Goal: Information Seeking & Learning: Learn about a topic

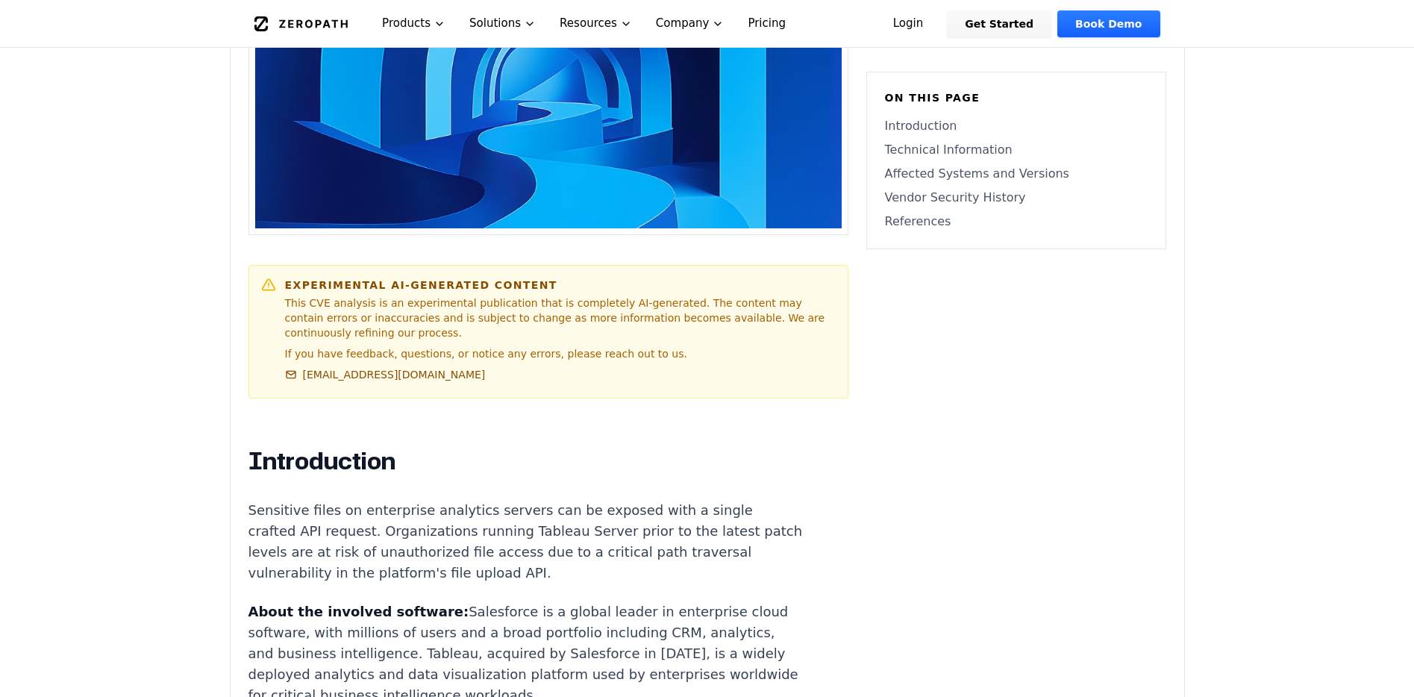
scroll to position [850, 0]
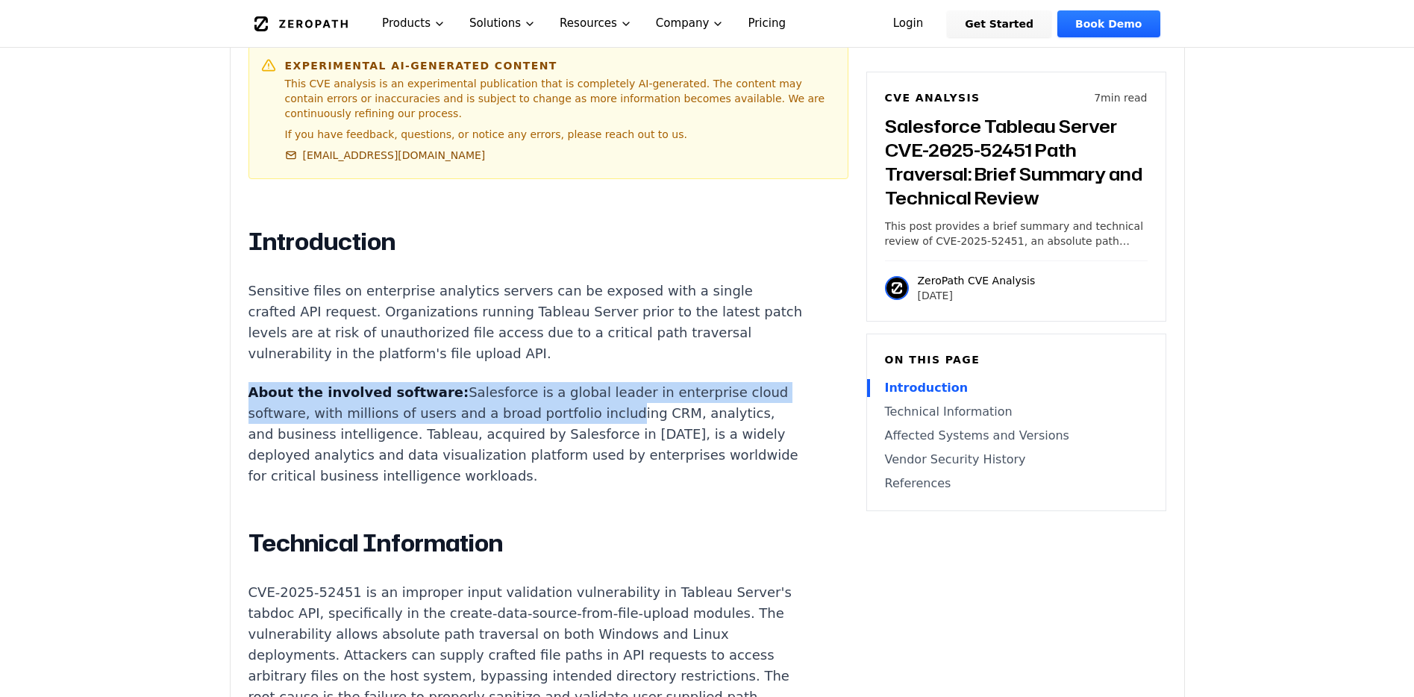
drag, startPoint x: 529, startPoint y: 353, endPoint x: 522, endPoint y: 322, distance: 32.0
click at [522, 322] on p "Sensitive files on enterprise analytics servers can be exposed with a single cr…" at bounding box center [525, 322] width 555 height 84
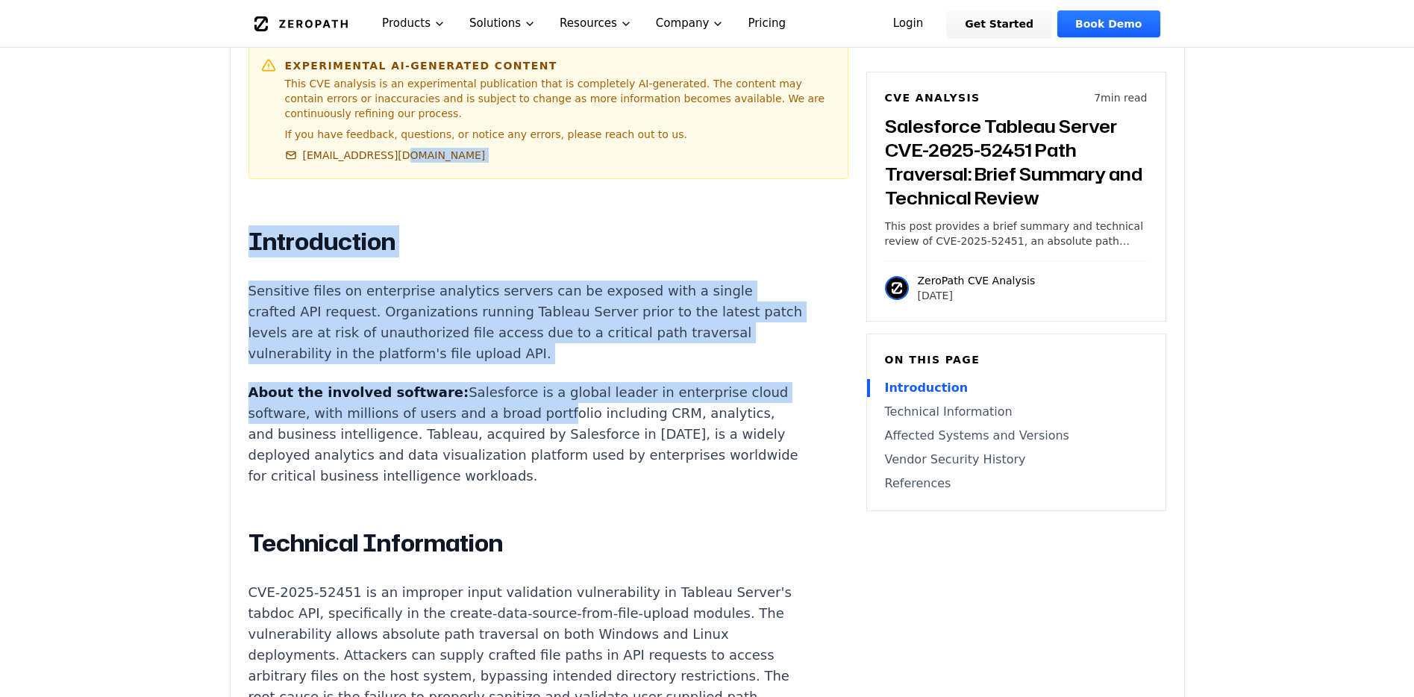
drag, startPoint x: 463, startPoint y: 156, endPoint x: 474, endPoint y: 388, distance: 232.3
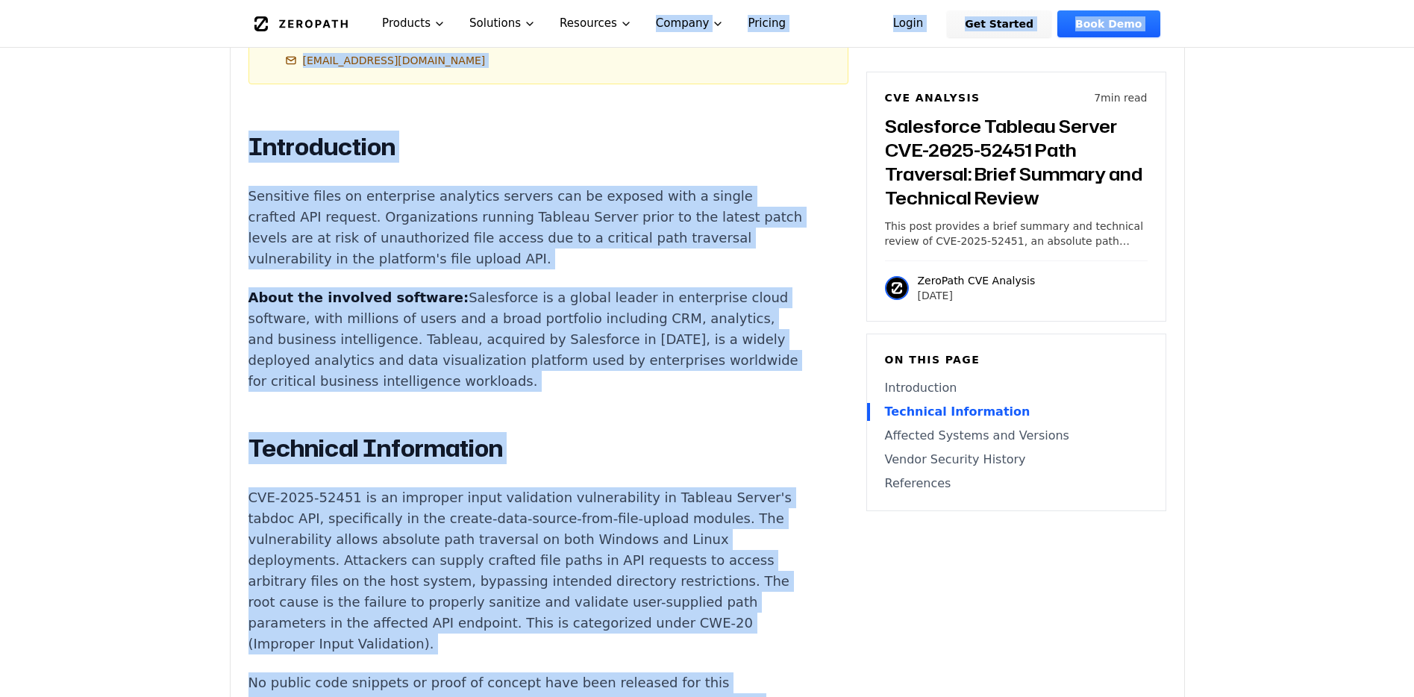
scroll to position [0, 0]
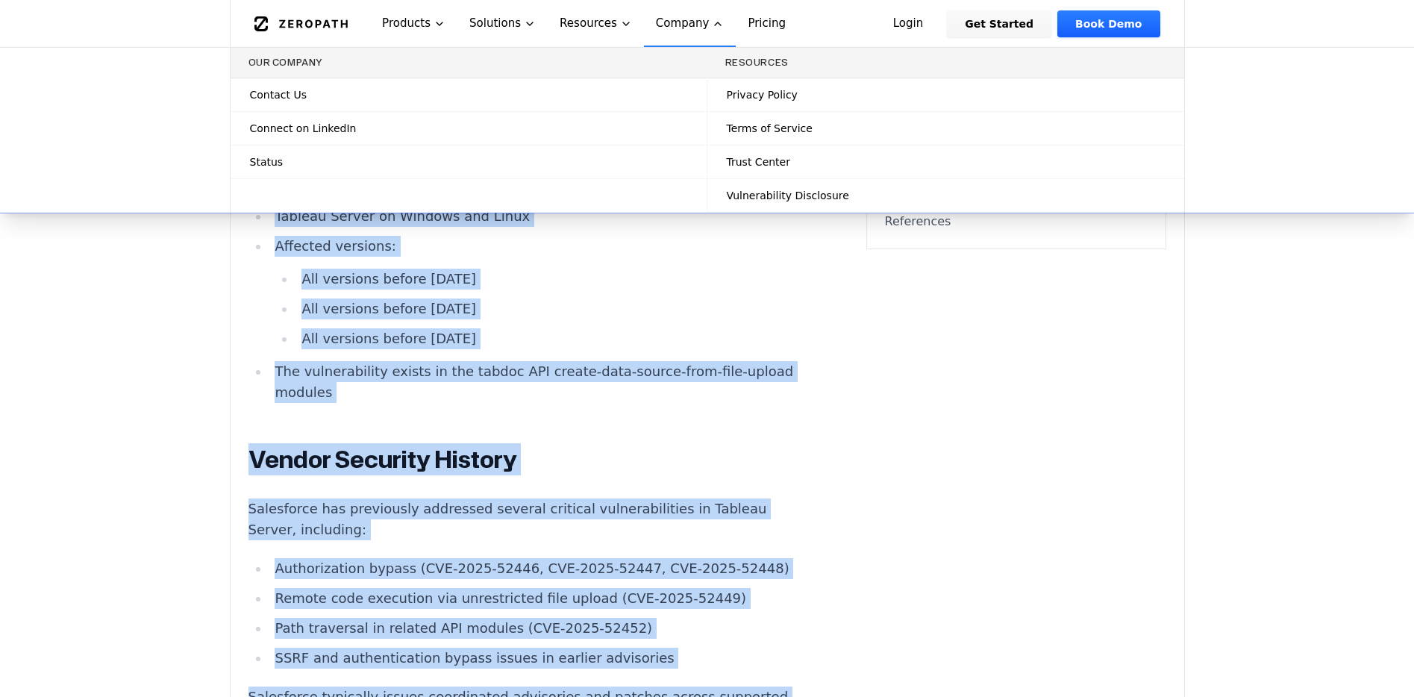
drag, startPoint x: 499, startPoint y: 519, endPoint x: 465, endPoint y: 667, distance: 151.6
click at [469, 696] on html "How ZeroPath Works Learn the technical details of how ZeroPath works under the …" at bounding box center [707, 455] width 1414 height 4130
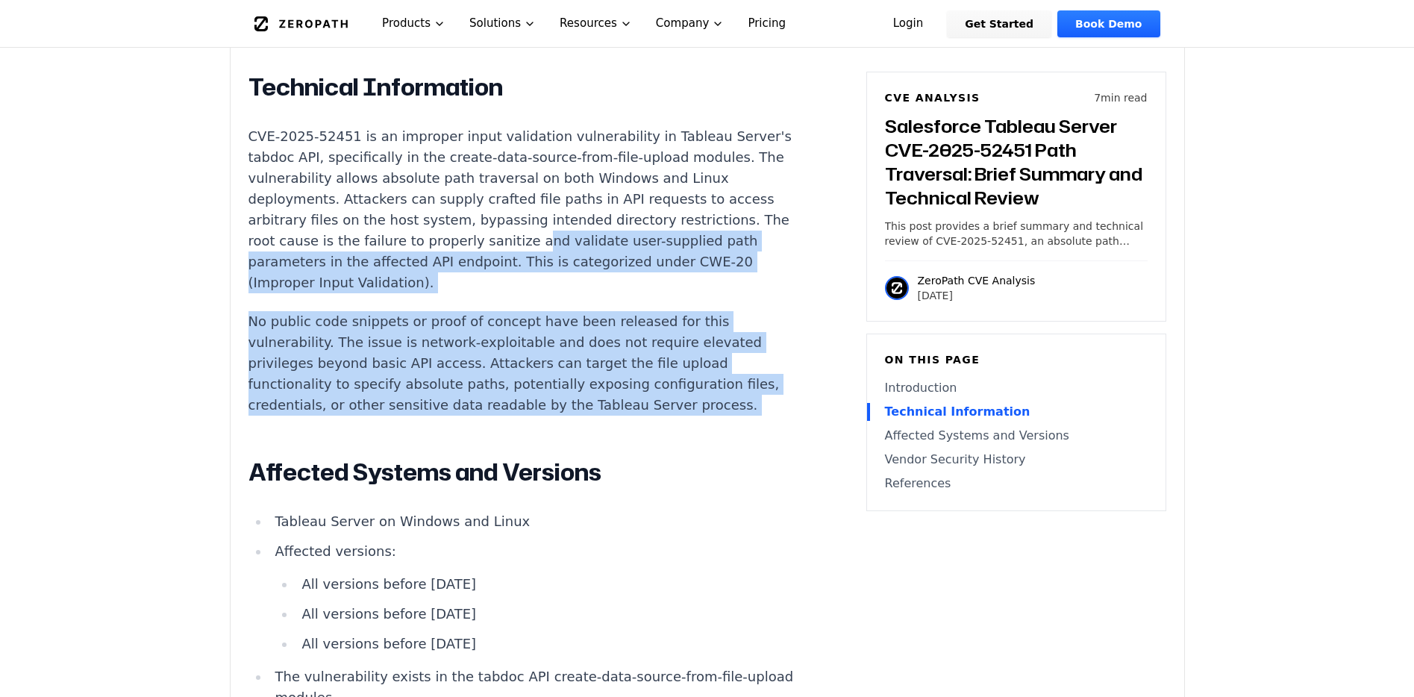
scroll to position [1305, 0]
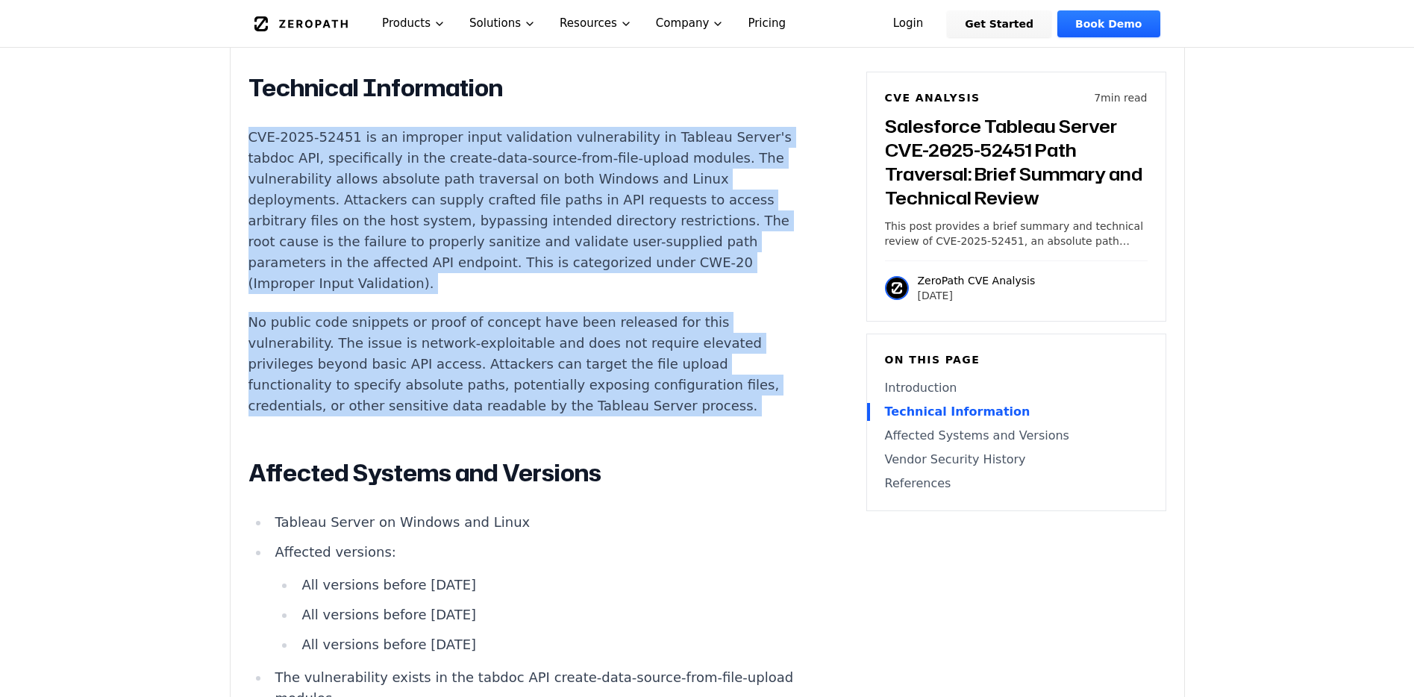
drag, startPoint x: 427, startPoint y: 386, endPoint x: 226, endPoint y: 111, distance: 341.1
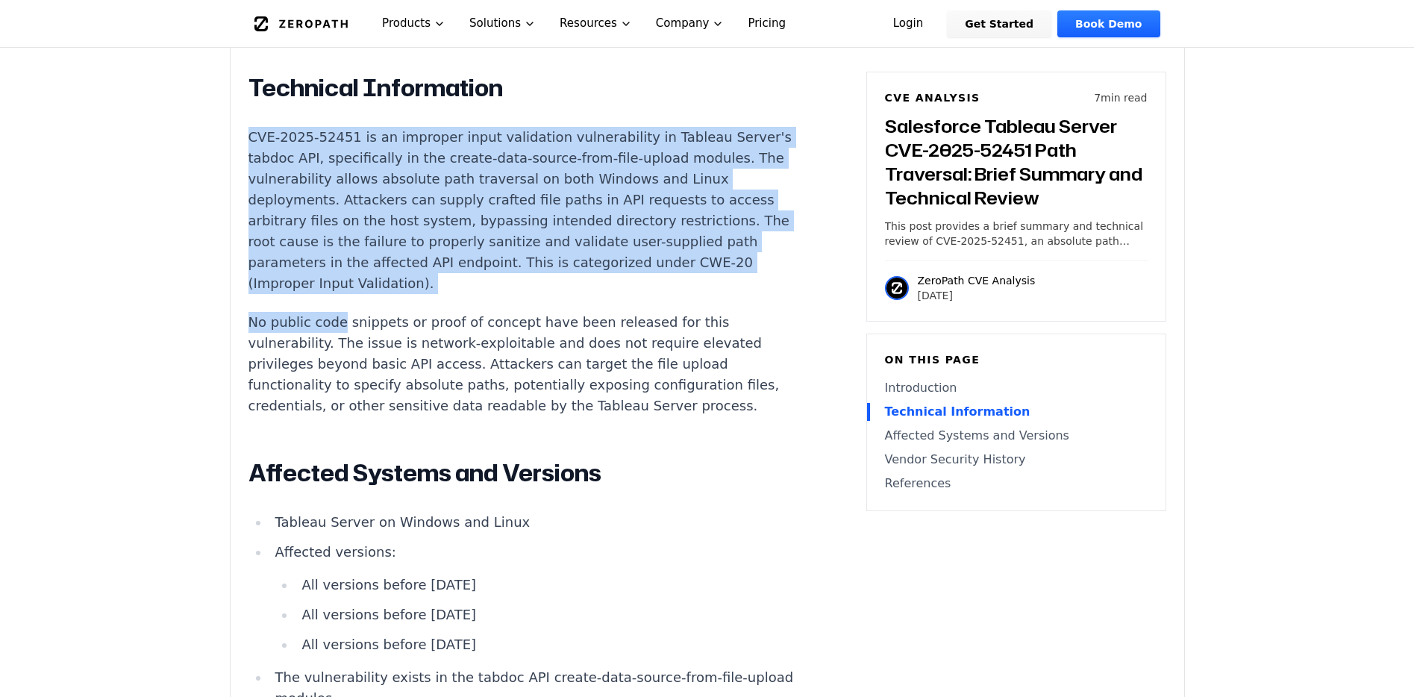
drag, startPoint x: 226, startPoint y: 111, endPoint x: 331, endPoint y: 283, distance: 201.2
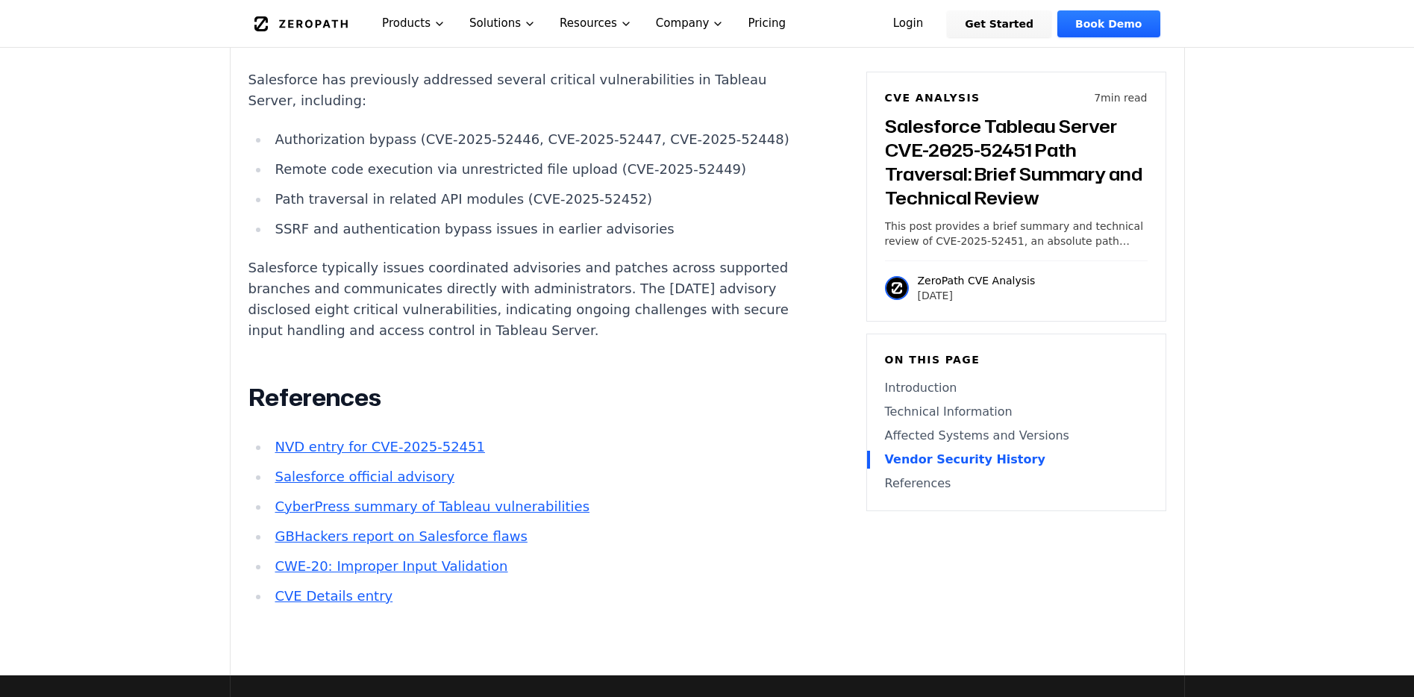
scroll to position [2042, 0]
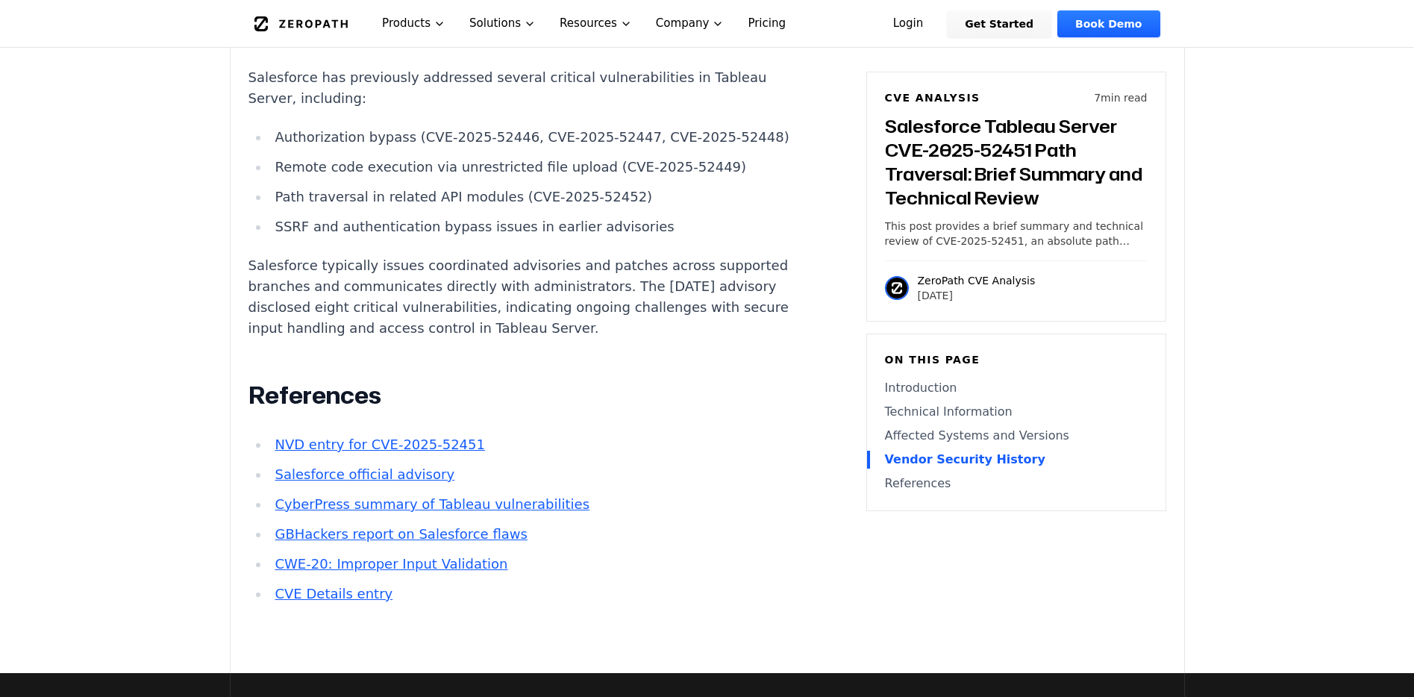
click at [422, 436] on link "NVD entry for CVE-2025-52451" at bounding box center [380, 444] width 210 height 16
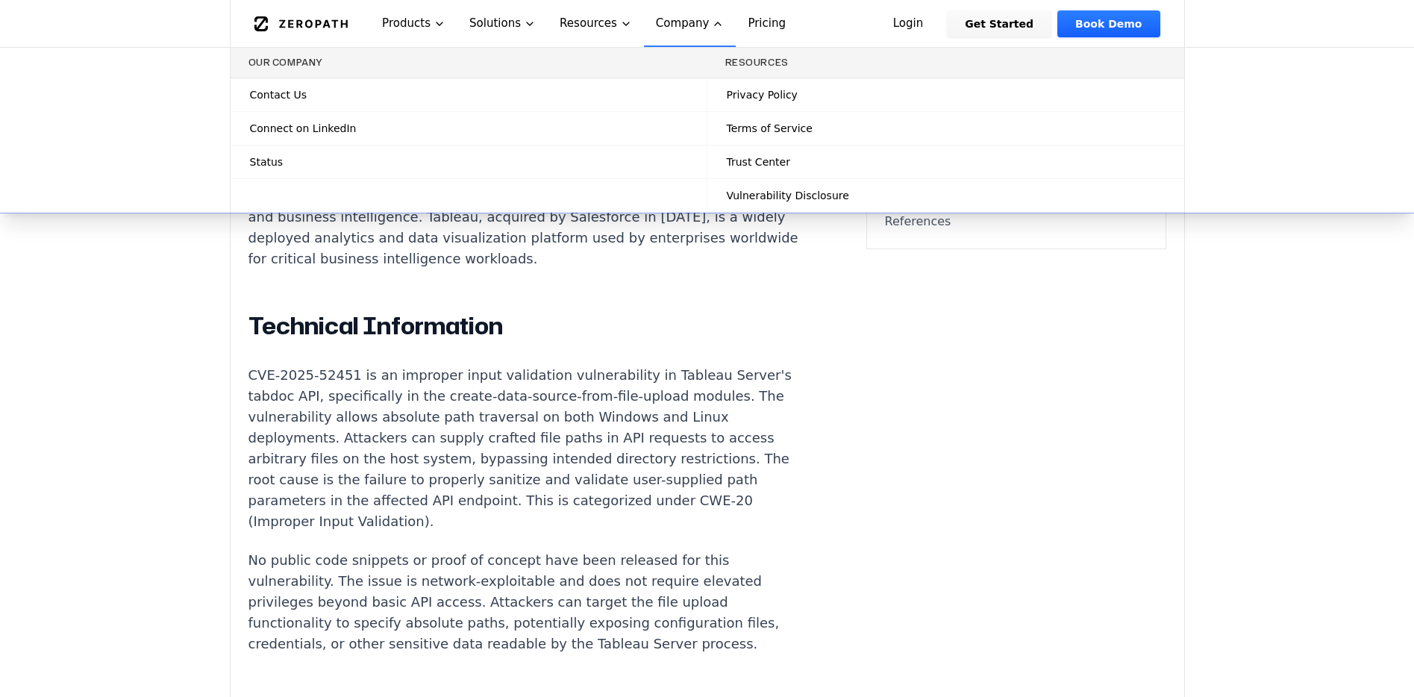
scroll to position [0, 0]
